Goal: Task Accomplishment & Management: Manage account settings

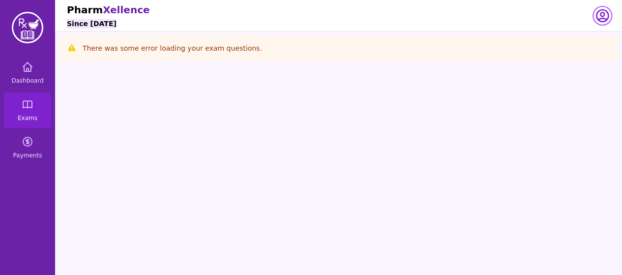
click at [600, 20] on icon "button" at bounding box center [602, 16] width 12 height 12
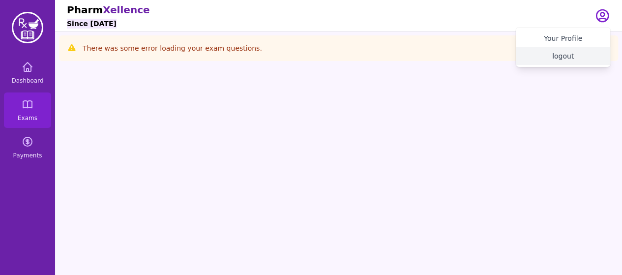
click at [557, 62] on button "logout" at bounding box center [563, 56] width 94 height 18
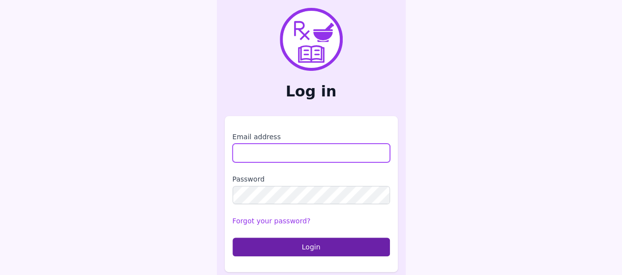
type input "**********"
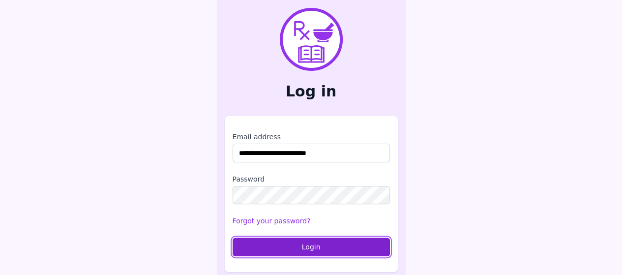
click at [386, 239] on button "Login" at bounding box center [311, 246] width 157 height 19
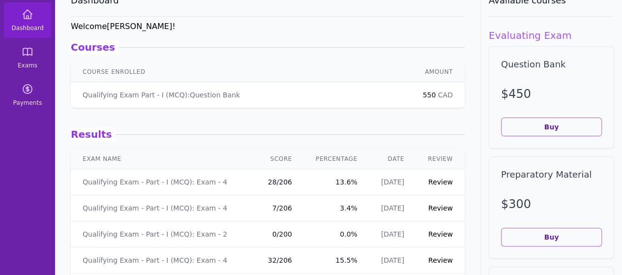
scroll to position [53, 0]
click at [429, 181] on link "Review" at bounding box center [440, 181] width 25 height 8
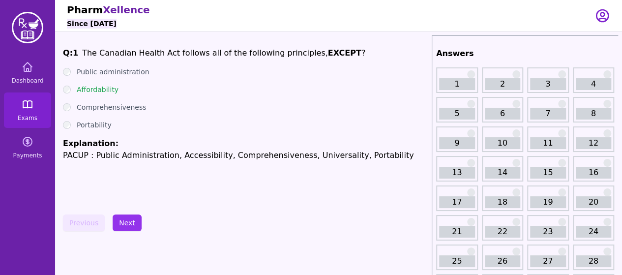
click at [25, 109] on icon at bounding box center [28, 104] width 12 height 12
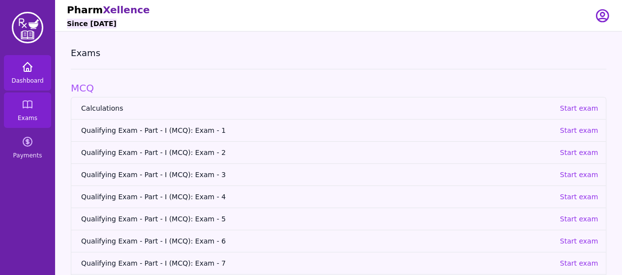
click at [30, 70] on icon at bounding box center [27, 66] width 9 height 9
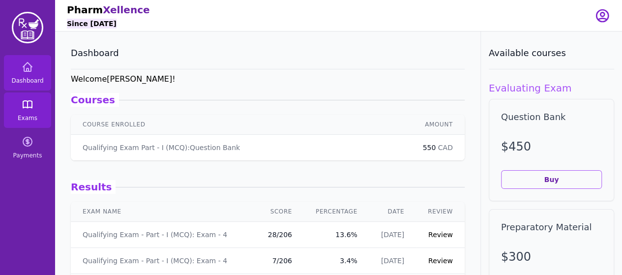
click at [30, 108] on icon at bounding box center [28, 104] width 12 height 12
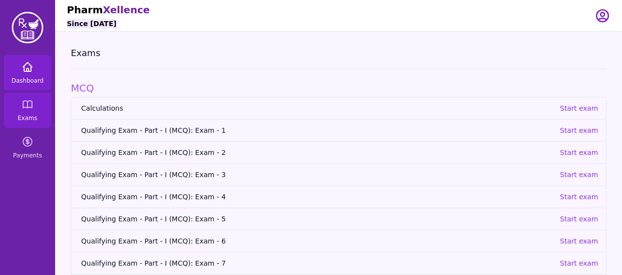
click at [28, 78] on span "Dashboard" at bounding box center [27, 81] width 32 height 8
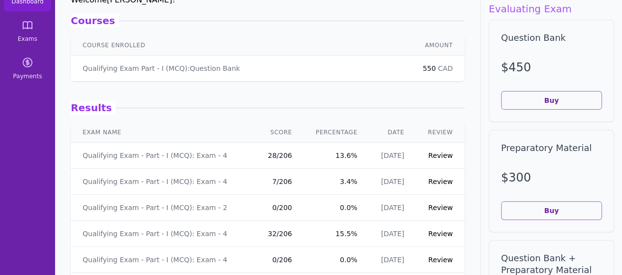
scroll to position [84, 0]
